Goal: Information Seeking & Learning: Learn about a topic

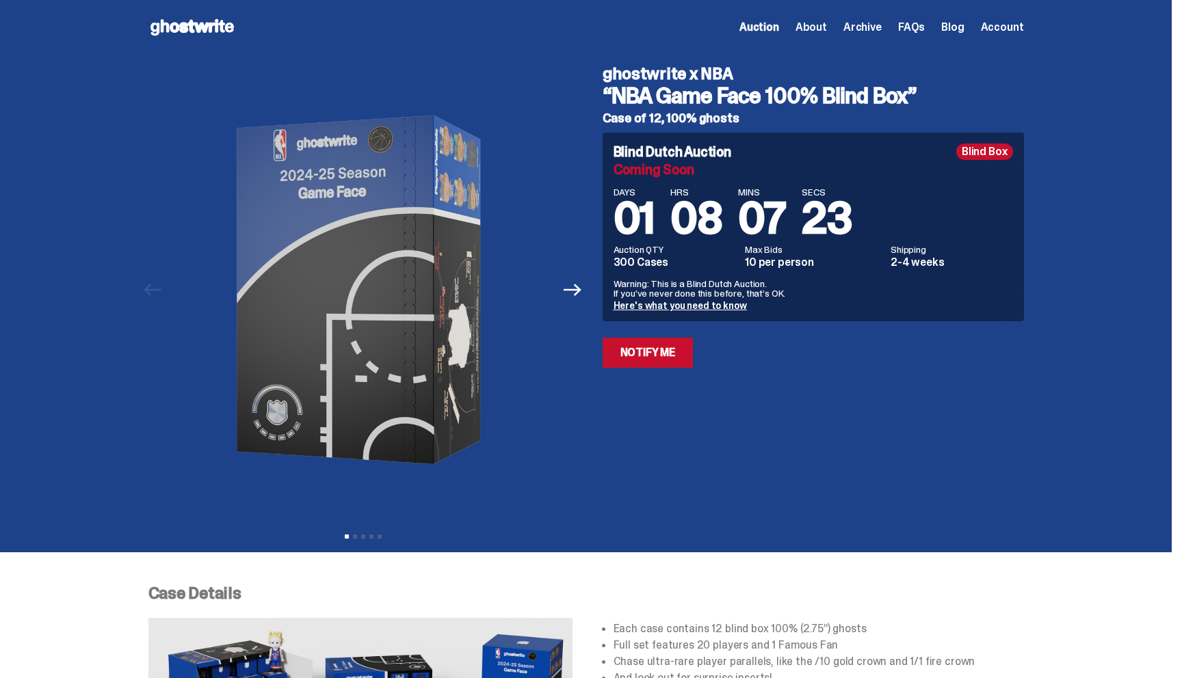
click at [179, 32] on use at bounding box center [191, 27] width 83 height 16
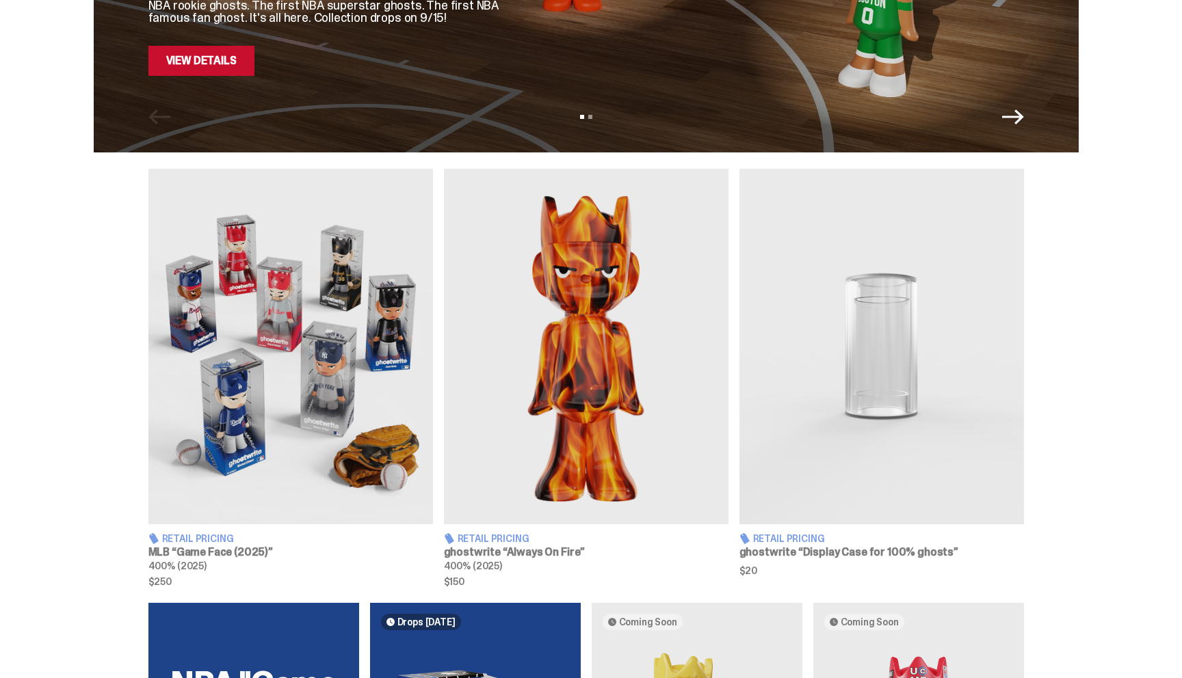
scroll to position [338, 0]
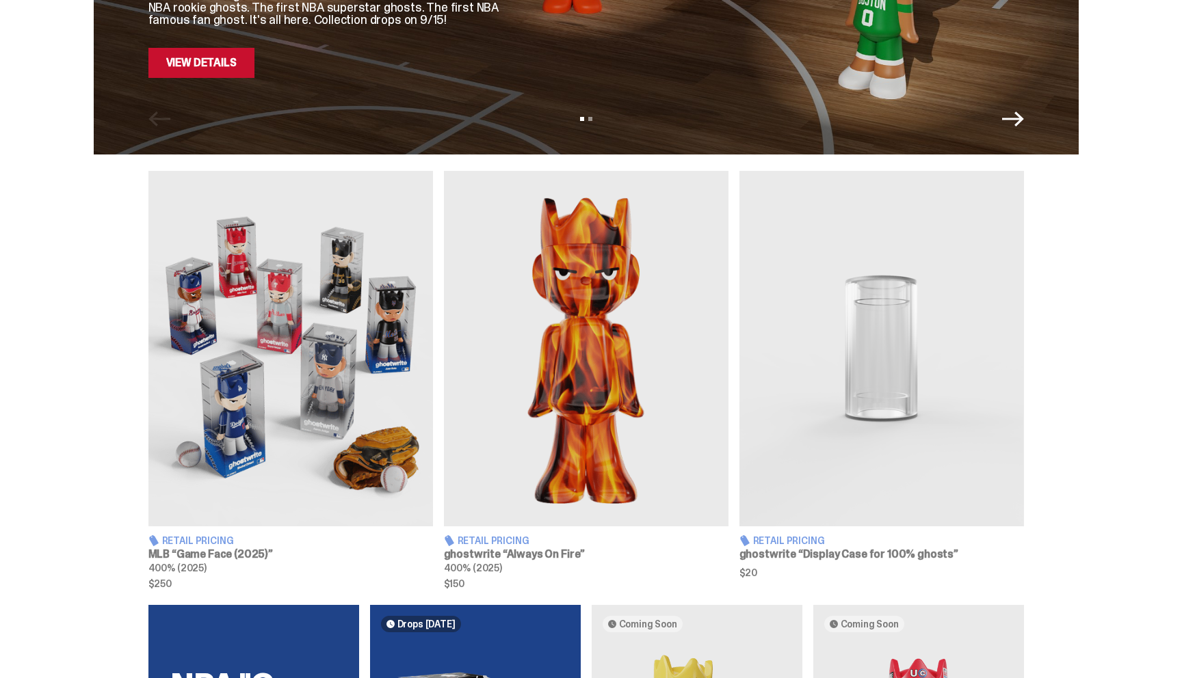
click at [850, 382] on img at bounding box center [881, 349] width 285 height 356
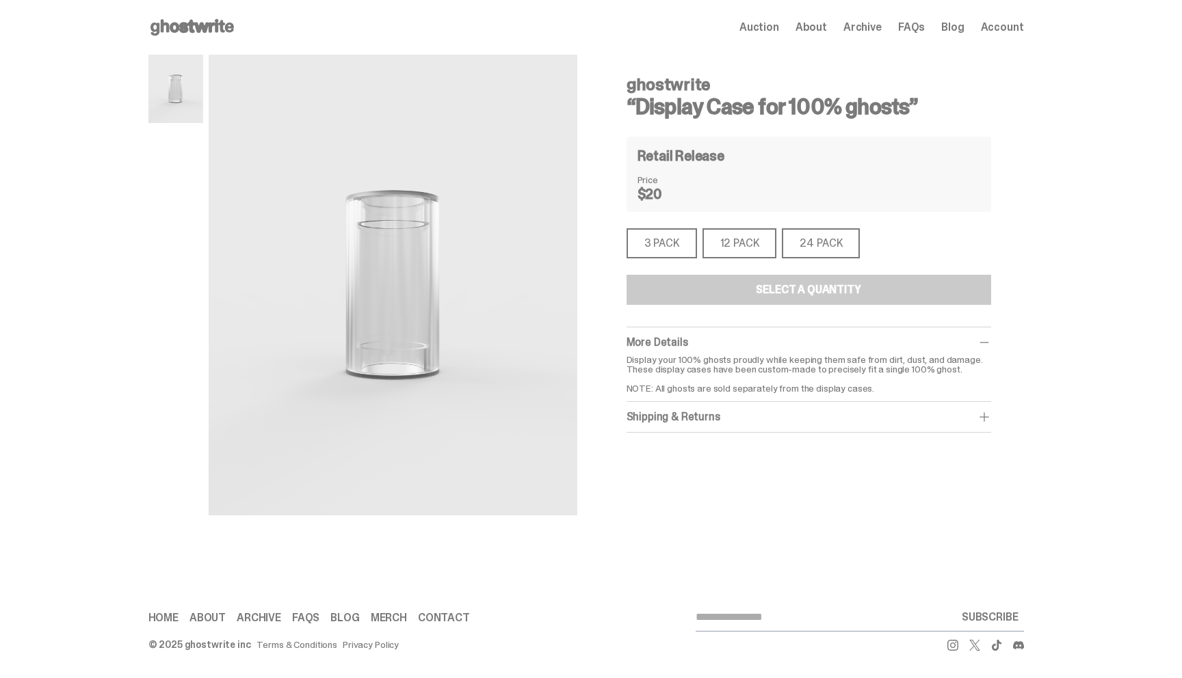
click at [668, 246] on div "3 PACK" at bounding box center [662, 243] width 70 height 30
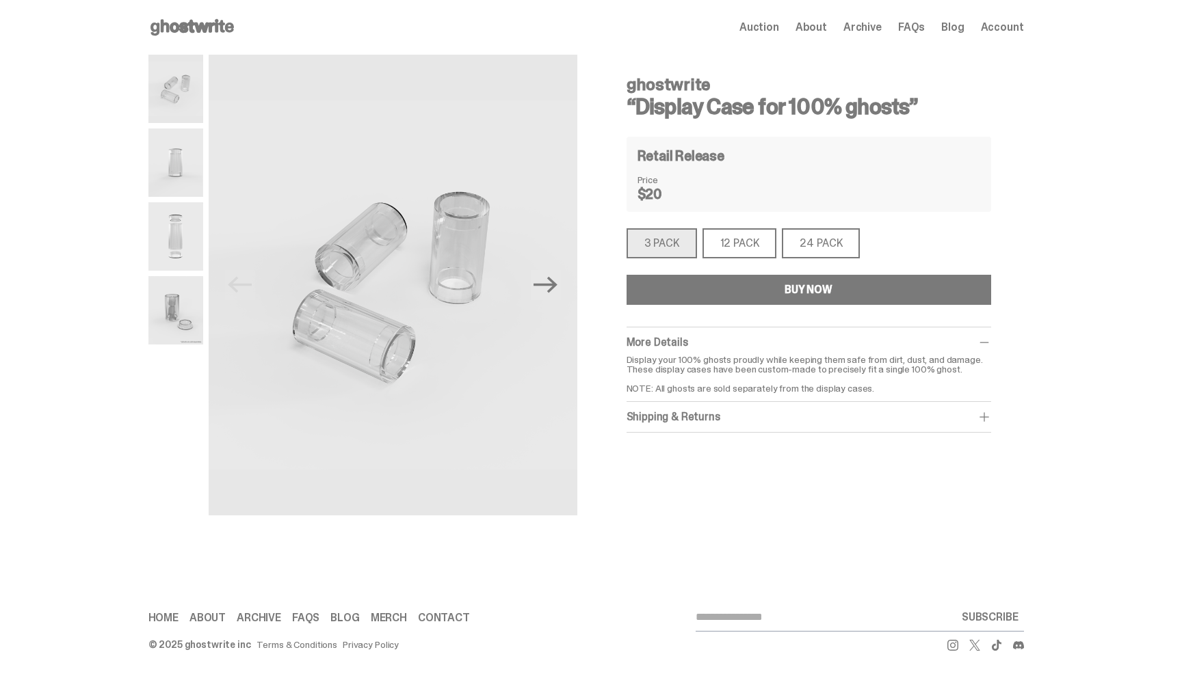
click at [730, 238] on div "12 PACK" at bounding box center [739, 243] width 75 height 30
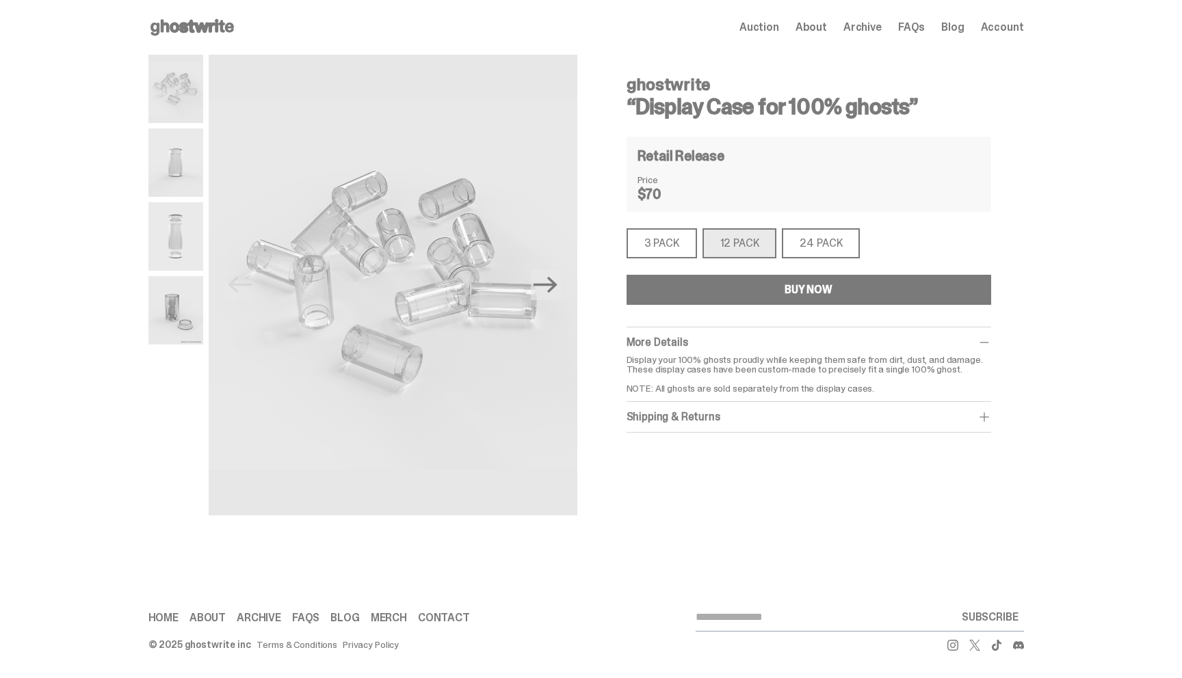
click at [833, 231] on div "24 PACK" at bounding box center [821, 243] width 78 height 30
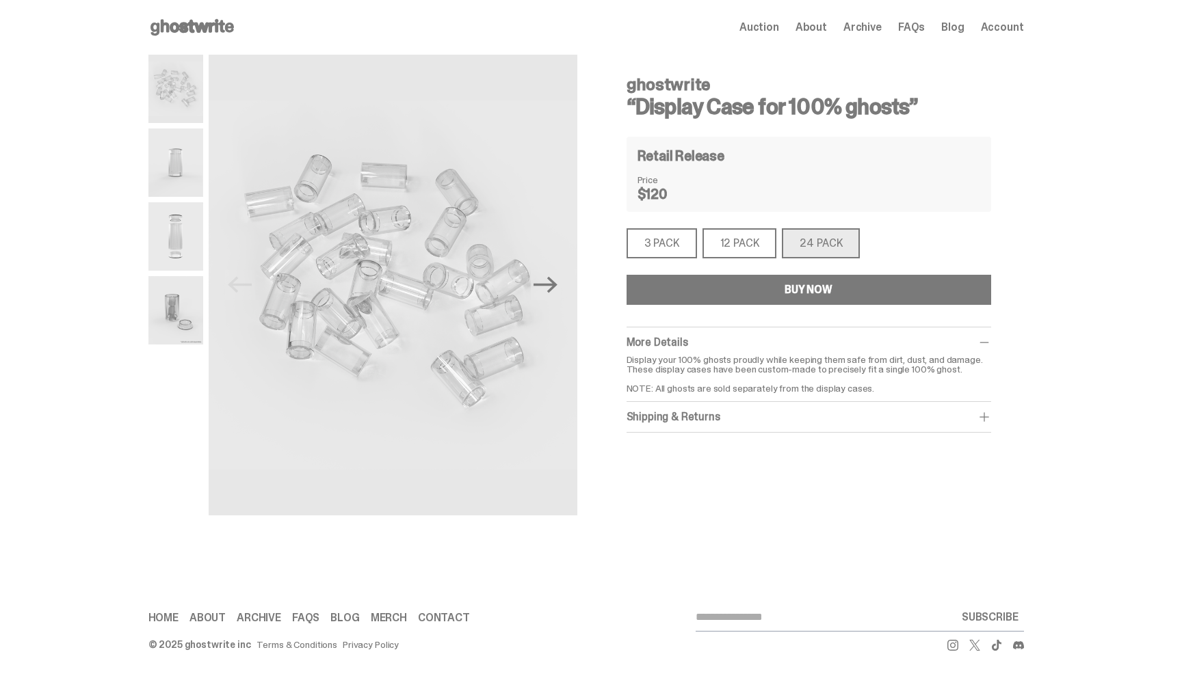
click at [207, 23] on use at bounding box center [191, 27] width 83 height 16
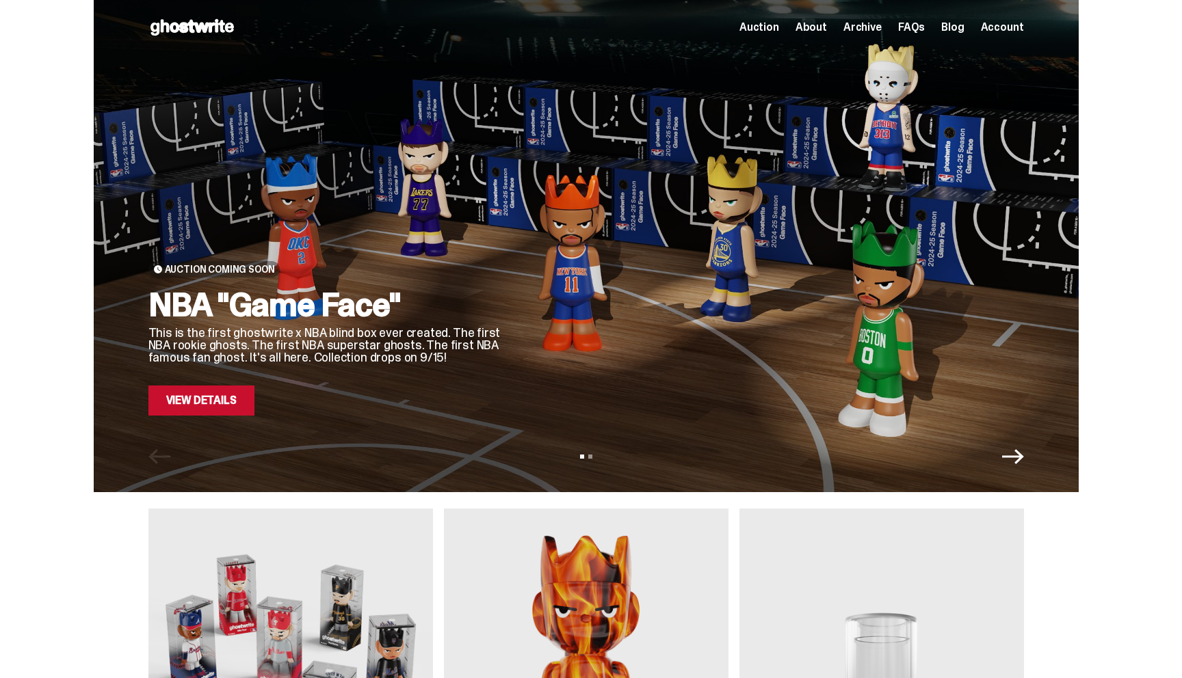
click at [863, 23] on span "Archive" at bounding box center [862, 27] width 38 height 11
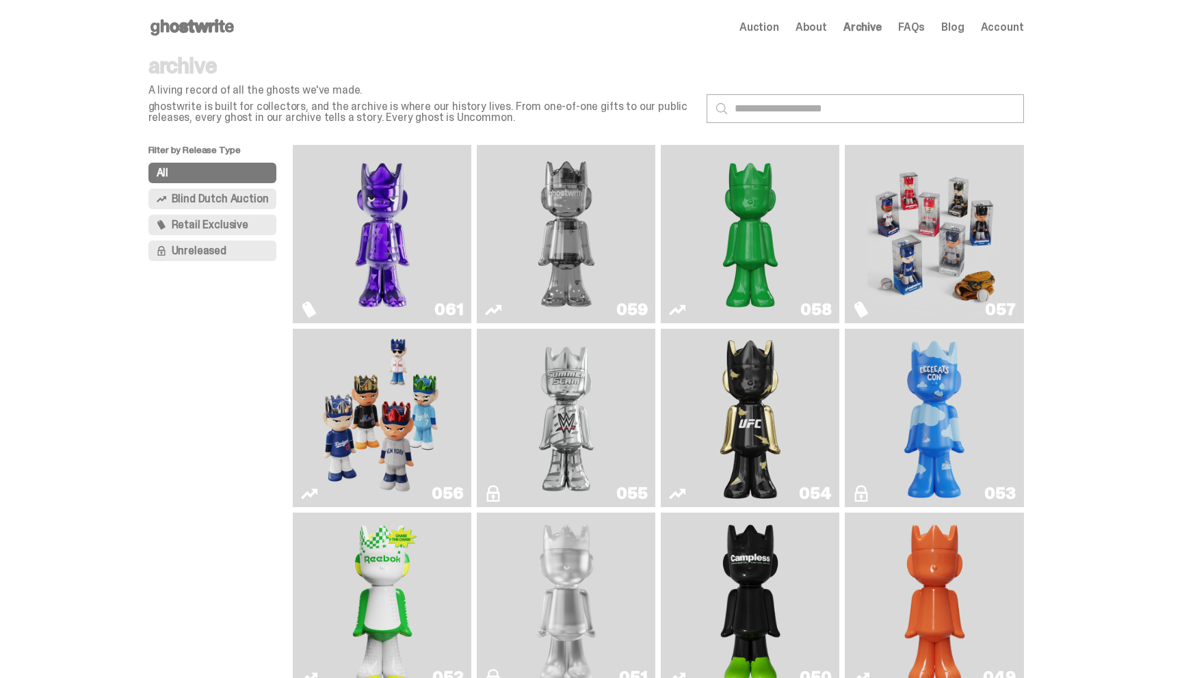
click at [222, 21] on use at bounding box center [191, 27] width 83 height 16
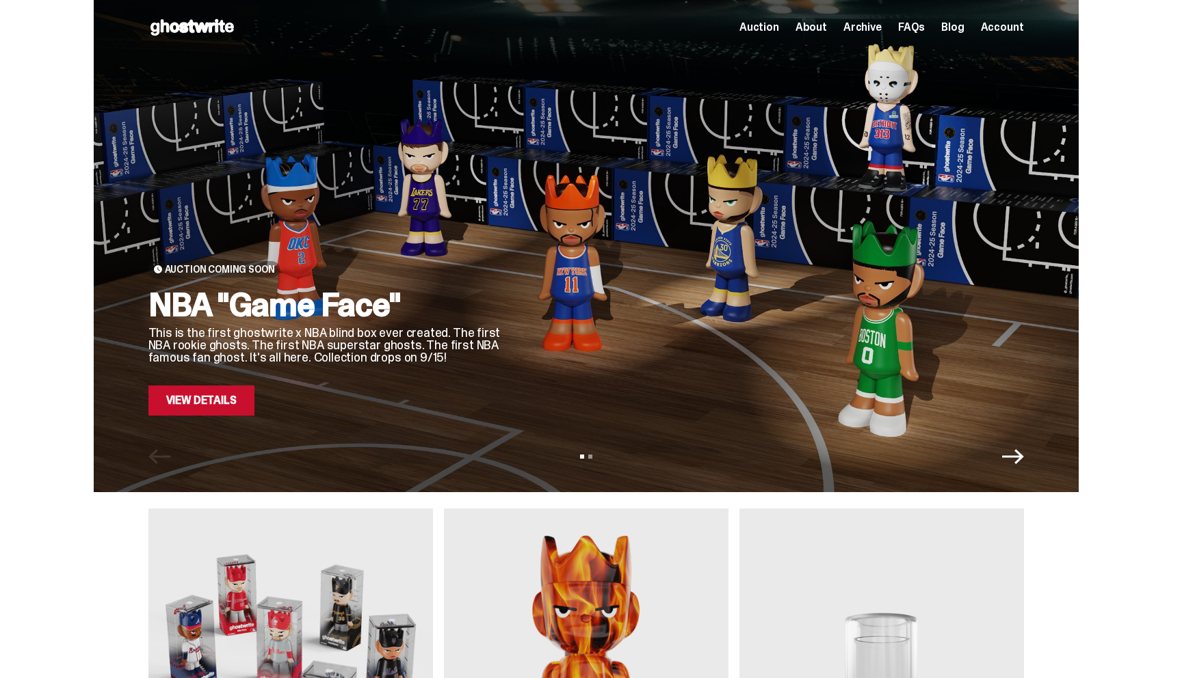
click at [189, 405] on link "View Details" at bounding box center [201, 401] width 106 height 30
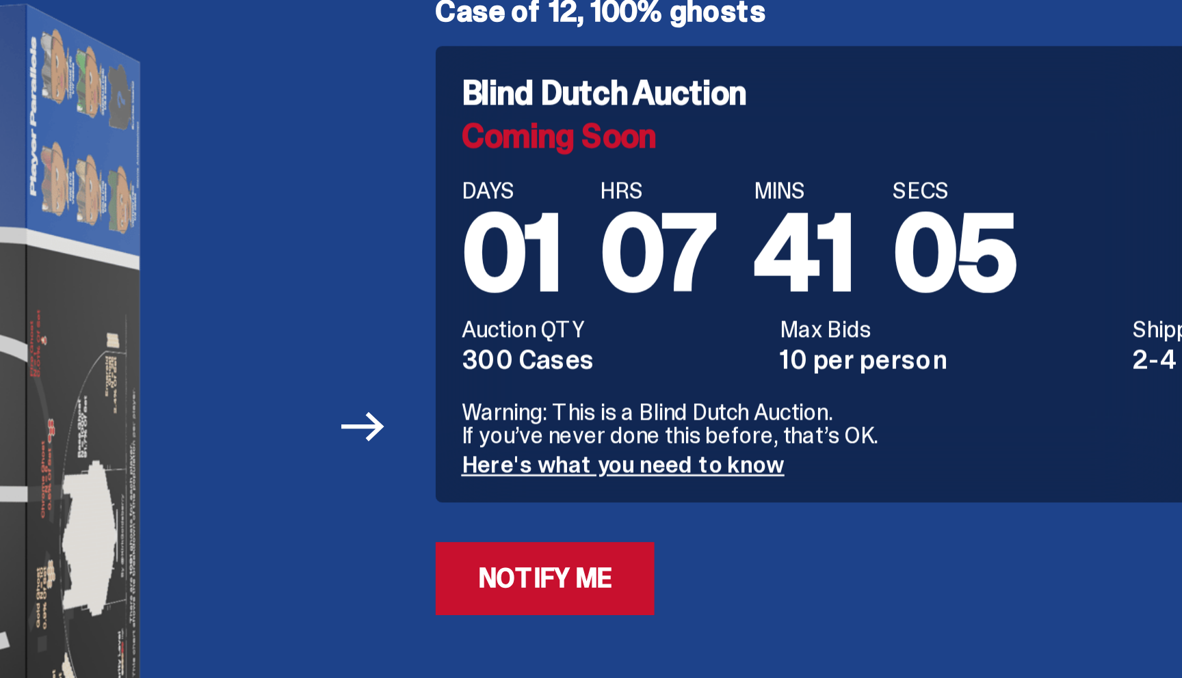
click at [675, 305] on link "Here's what you need to know" at bounding box center [680, 306] width 133 height 12
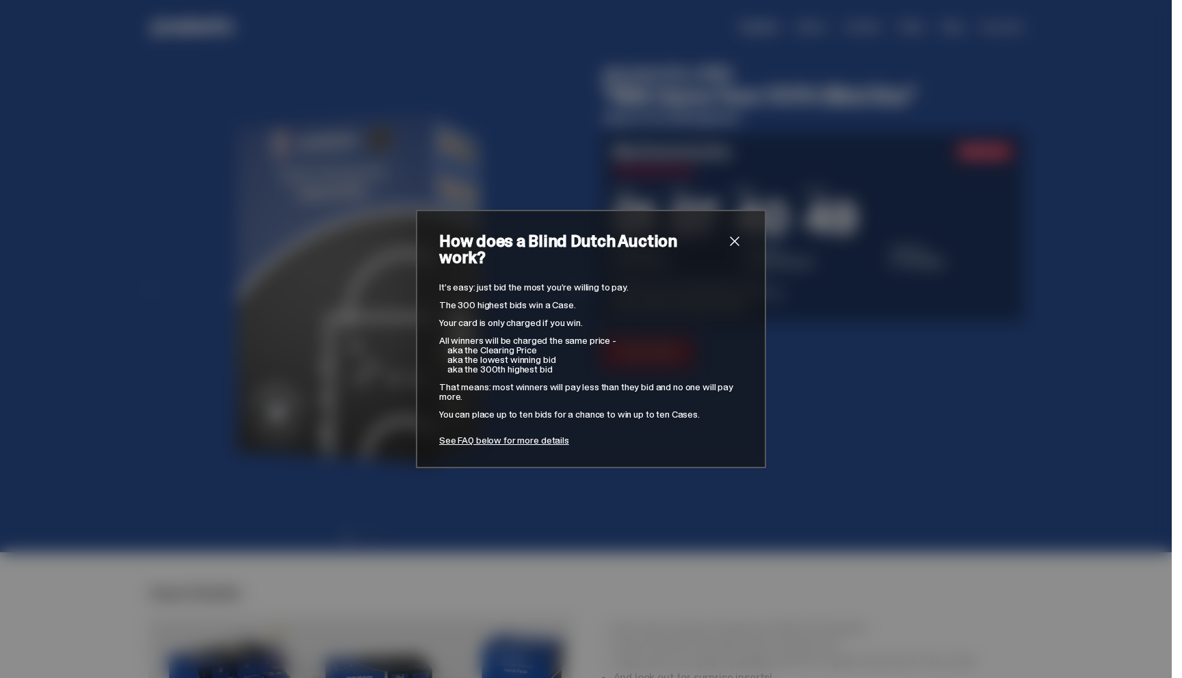
click at [730, 250] on span "close" at bounding box center [734, 241] width 16 height 16
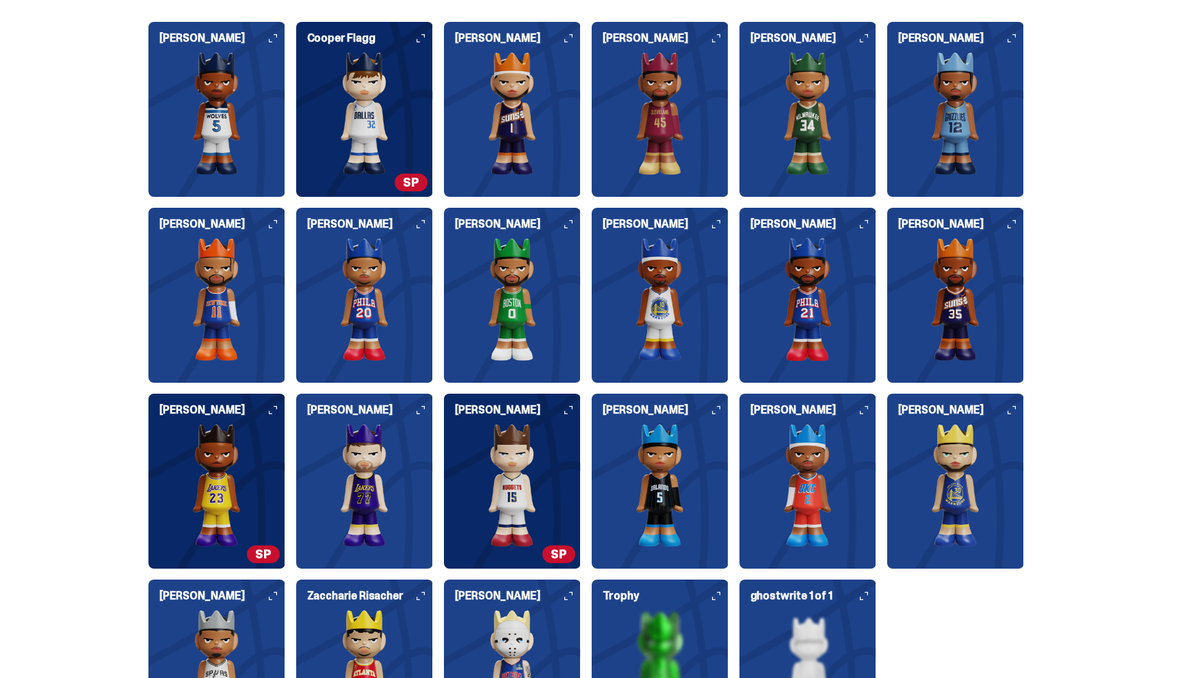
scroll to position [1471, 0]
